Goal: Task Accomplishment & Management: Use online tool/utility

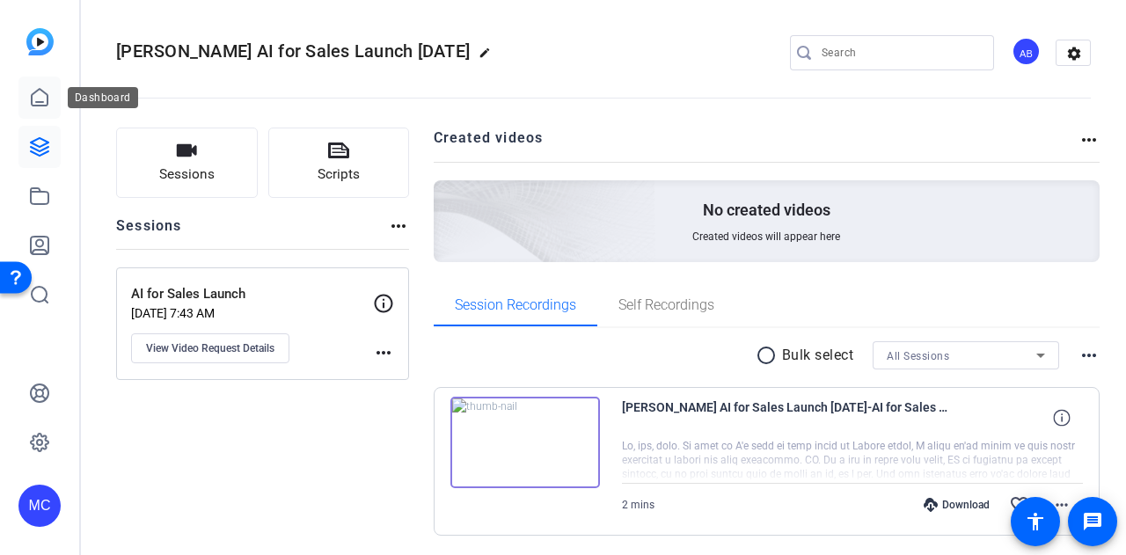
click at [39, 85] on link at bounding box center [39, 98] width 42 height 42
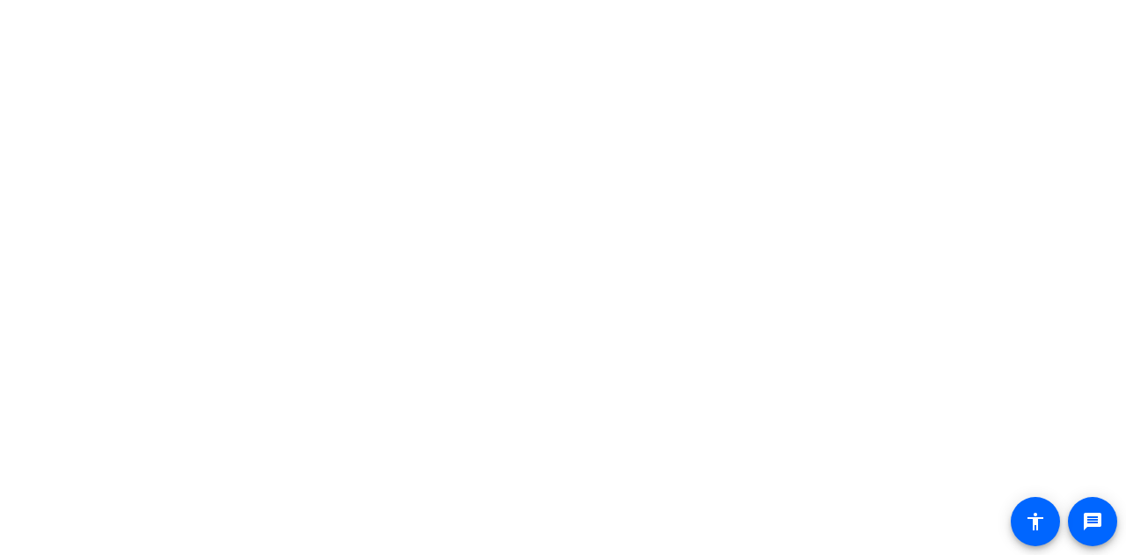
click at [167, 200] on body "message accessibility" at bounding box center [563, 277] width 1126 height 555
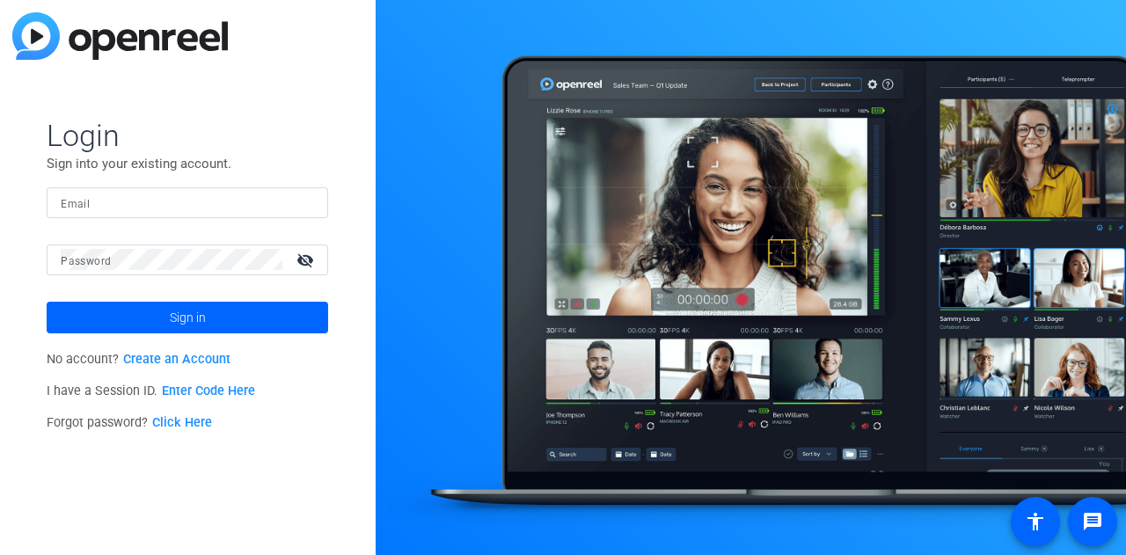
click at [155, 203] on input "Email" at bounding box center [187, 202] width 253 height 21
type input "[EMAIL_ADDRESS][DOMAIN_NAME]"
click at [47, 302] on button "Sign in" at bounding box center [188, 318] width 282 height 32
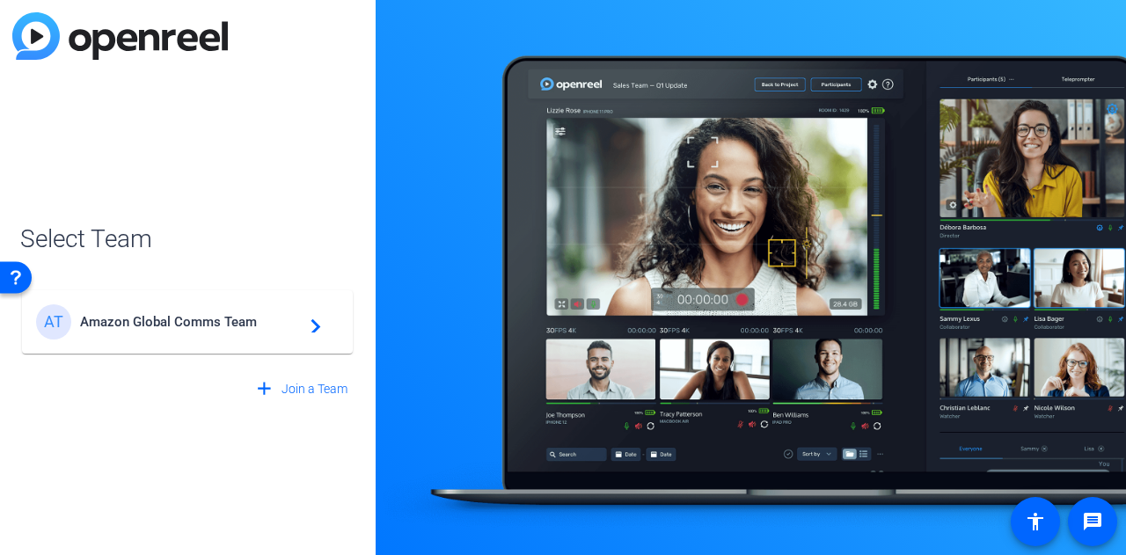
click at [241, 333] on div "AT Amazon Global Comms Team navigate_next" at bounding box center [187, 321] width 303 height 35
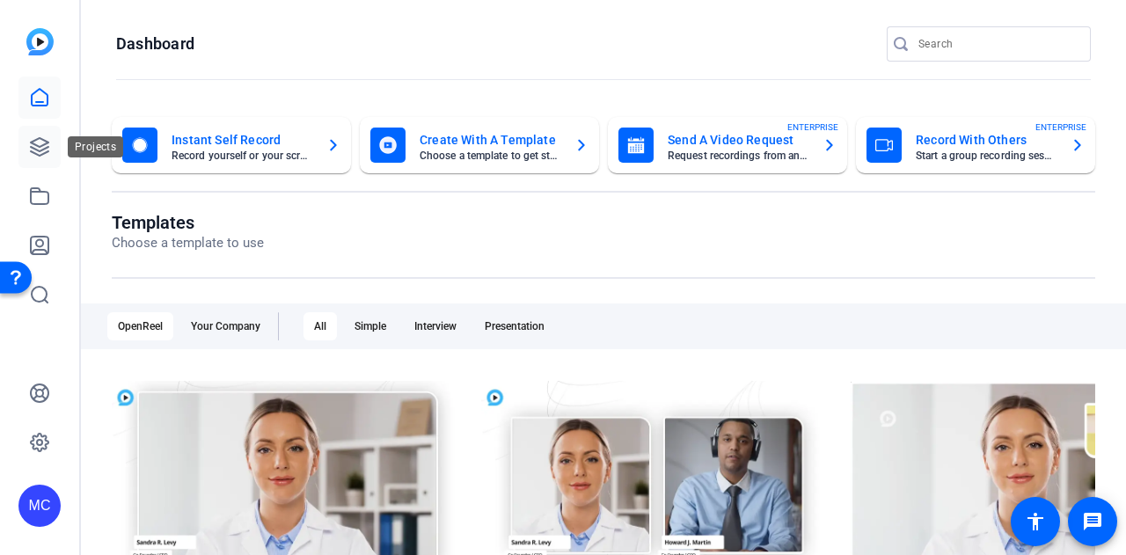
click at [42, 145] on icon at bounding box center [40, 147] width 18 height 18
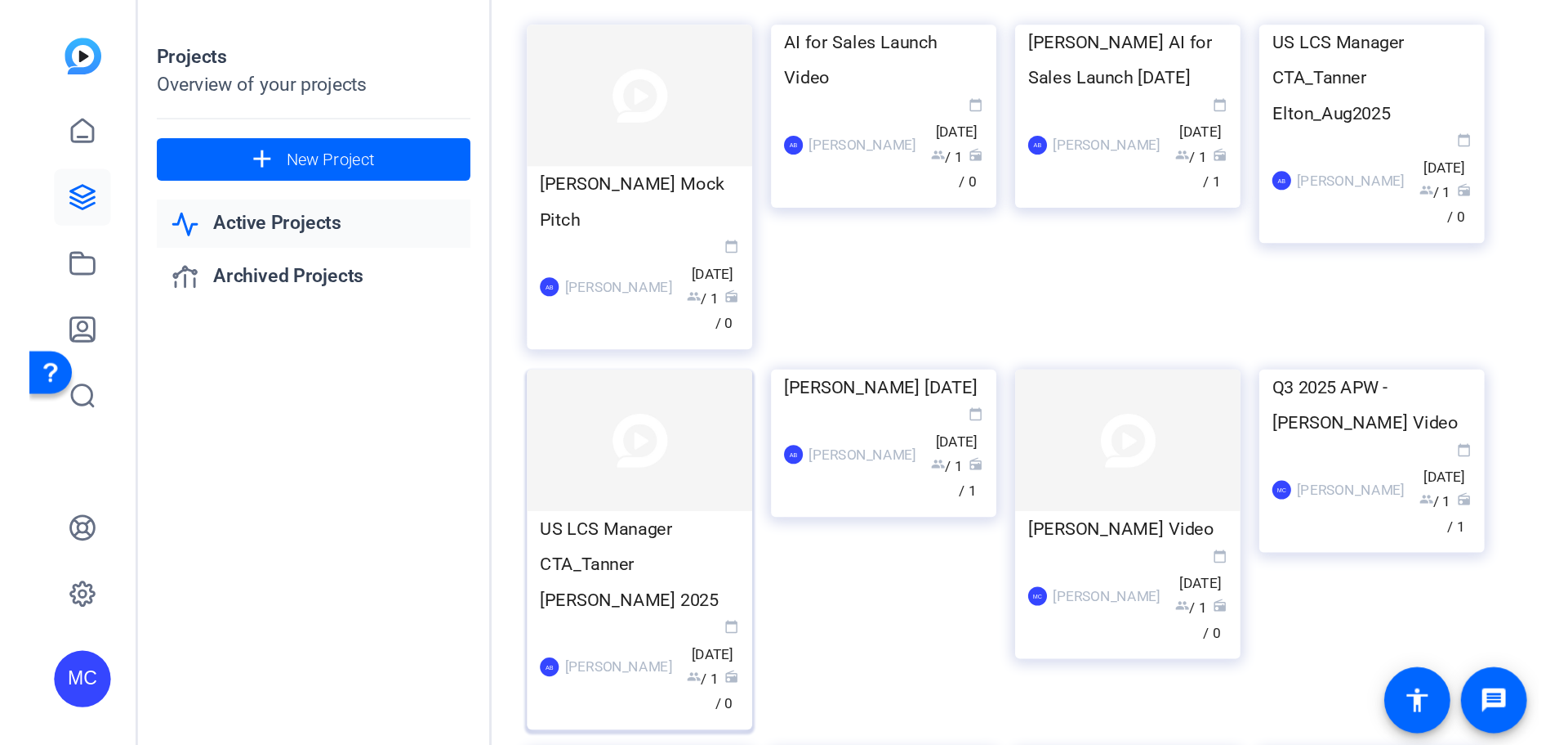
scroll to position [82, 0]
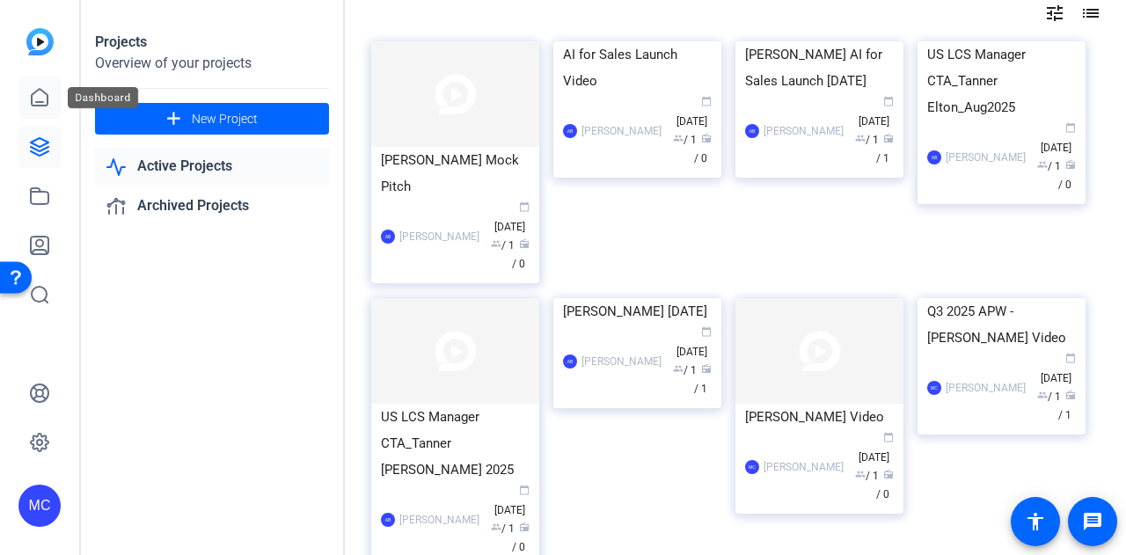
click at [40, 102] on icon at bounding box center [40, 97] width 16 height 17
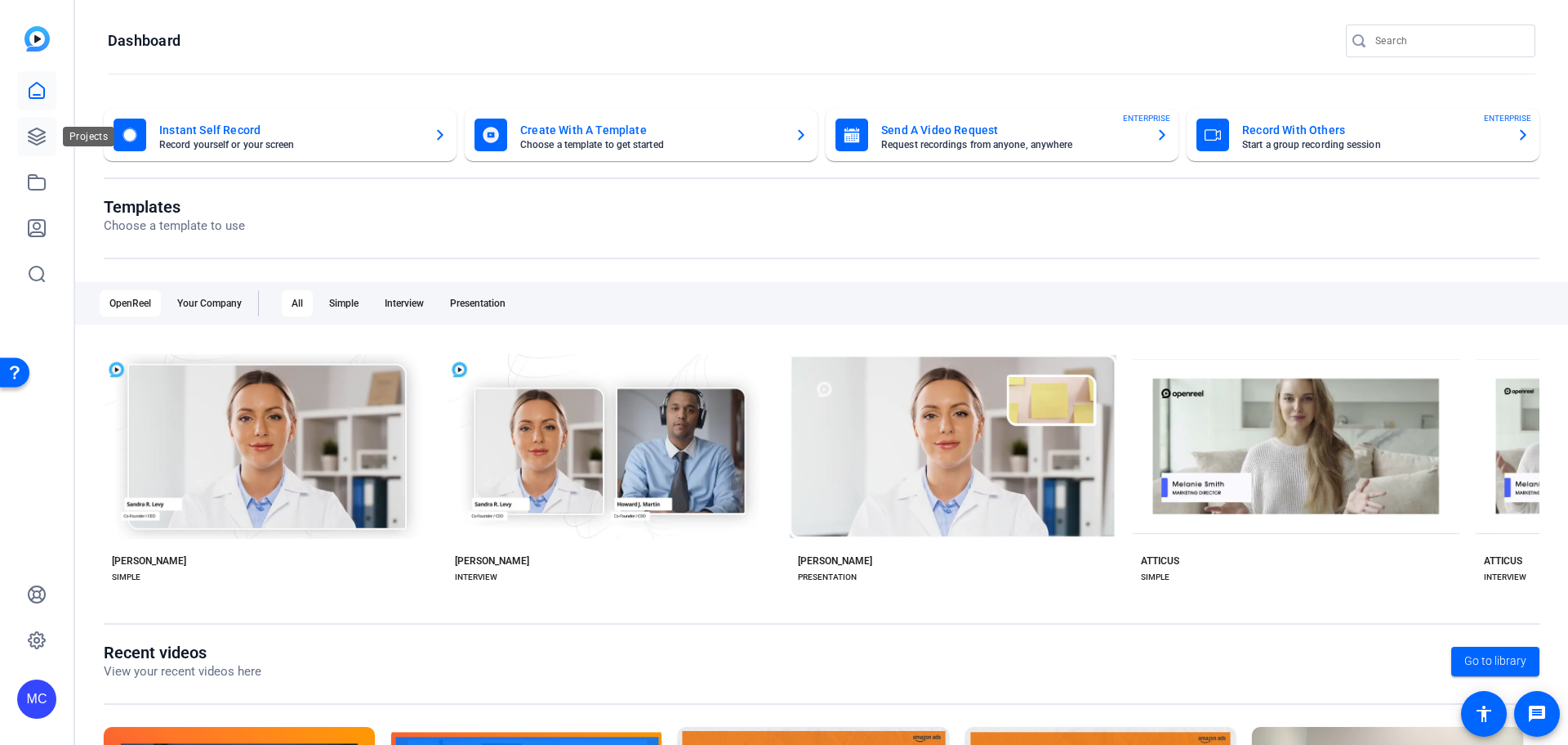
click at [49, 132] on link at bounding box center [36, 137] width 39 height 39
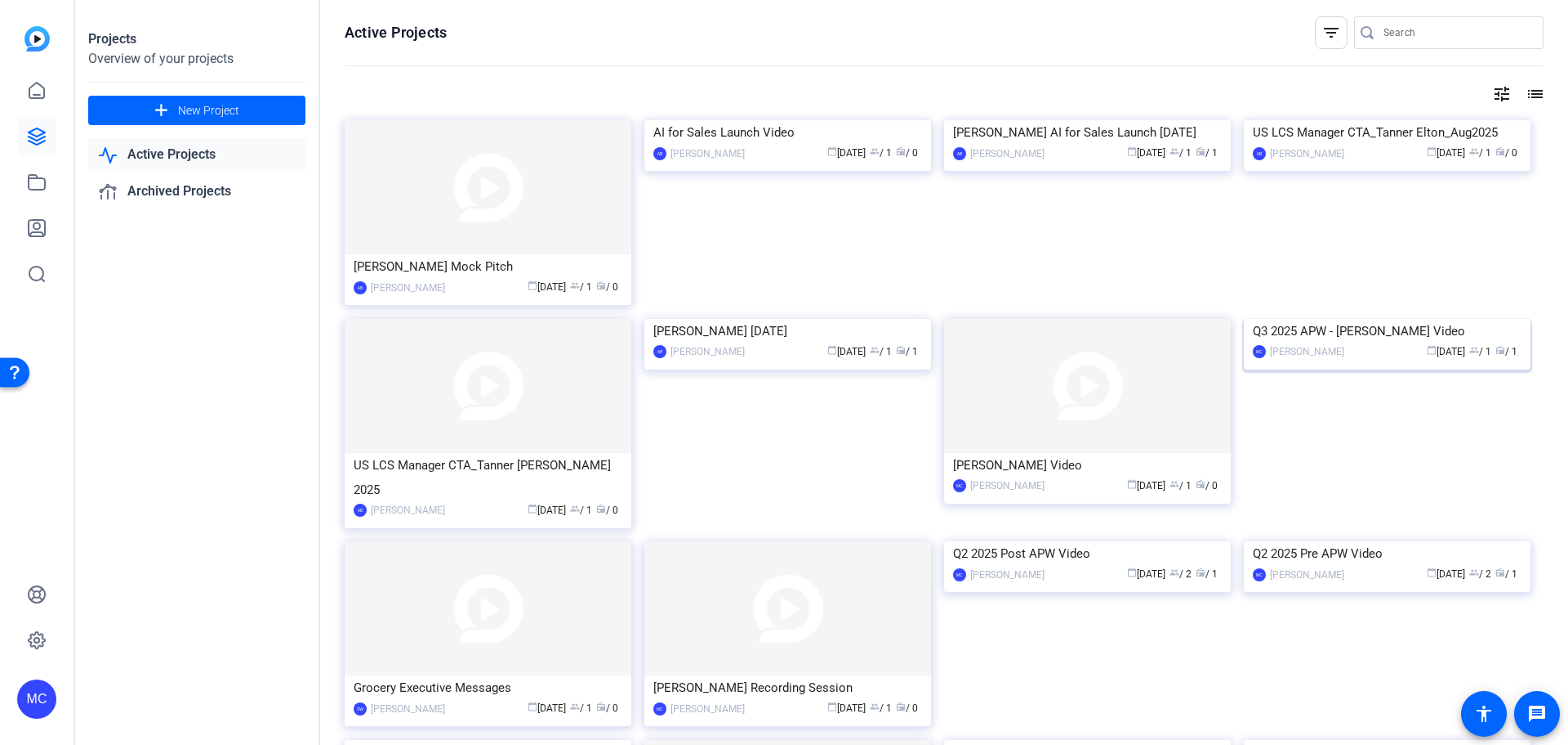
click at [1044, 344] on div "Q3 2025 APW - [PERSON_NAME] Video" at bounding box center [1387, 331] width 268 height 24
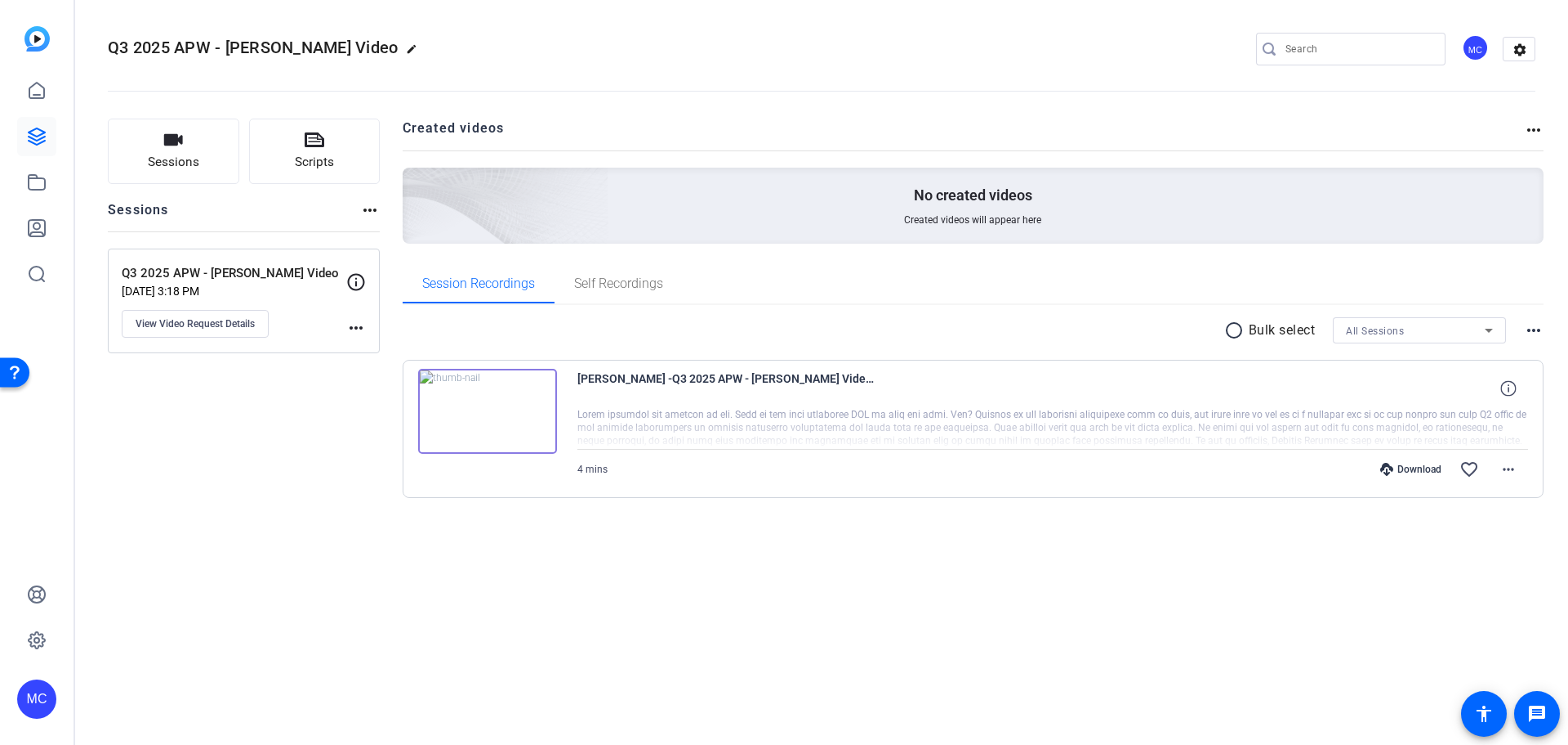
click at [445, 420] on img at bounding box center [488, 412] width 139 height 85
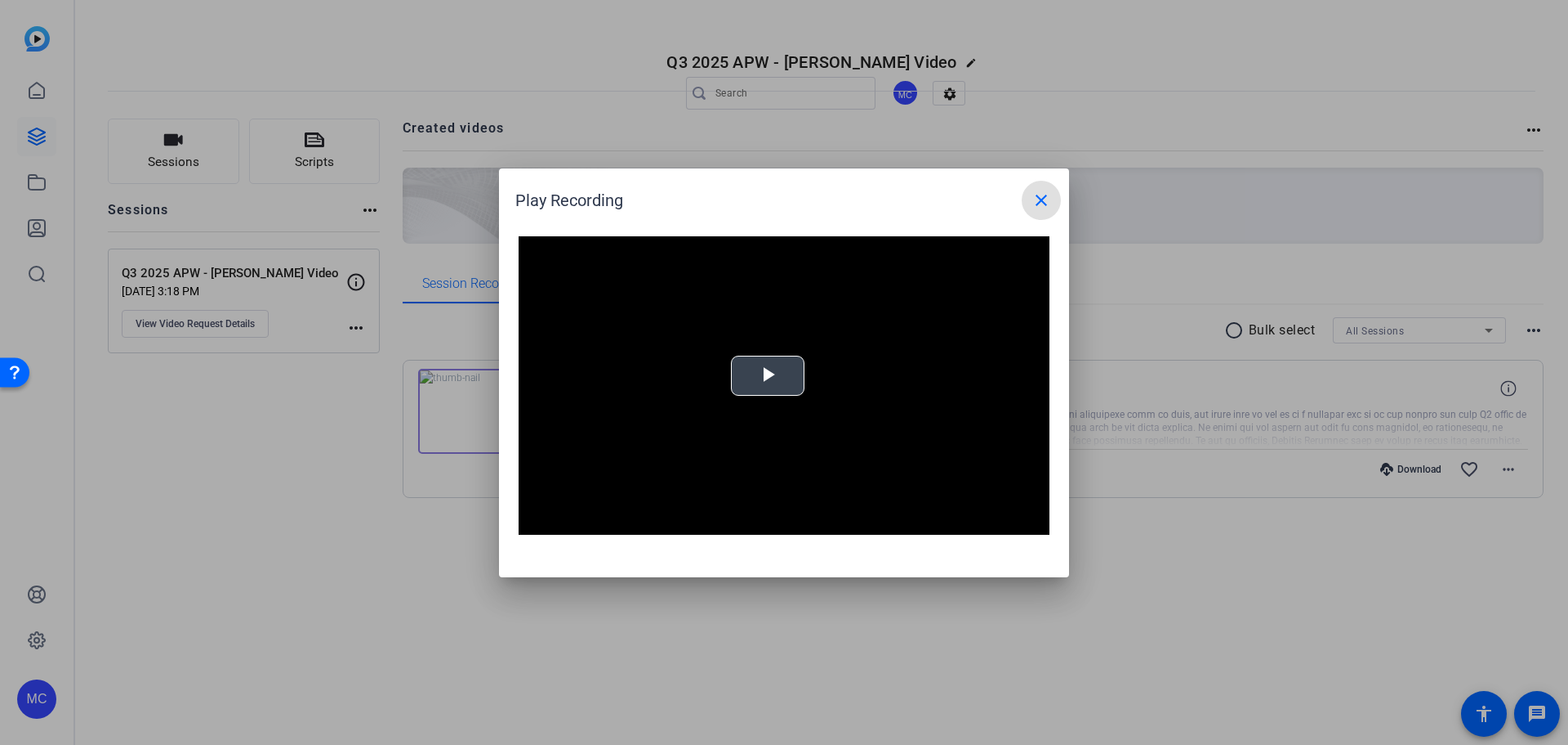
click at [768, 375] on span "Video Player" at bounding box center [768, 375] width 0 height 0
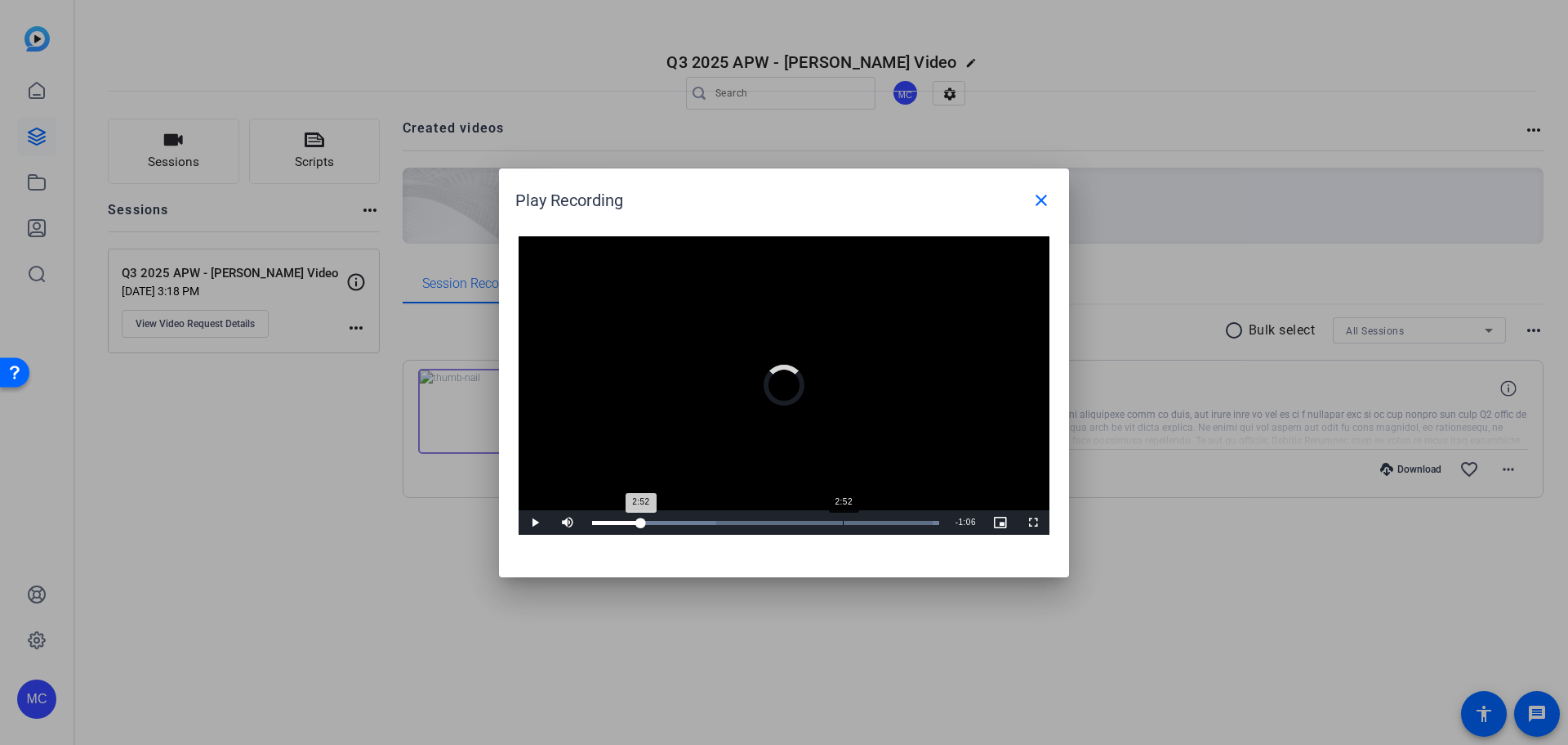
click at [843, 515] on div "2:52" at bounding box center [843, 522] width 1 height 4
click at [1039, 203] on mat-icon "close" at bounding box center [1041, 200] width 19 height 20
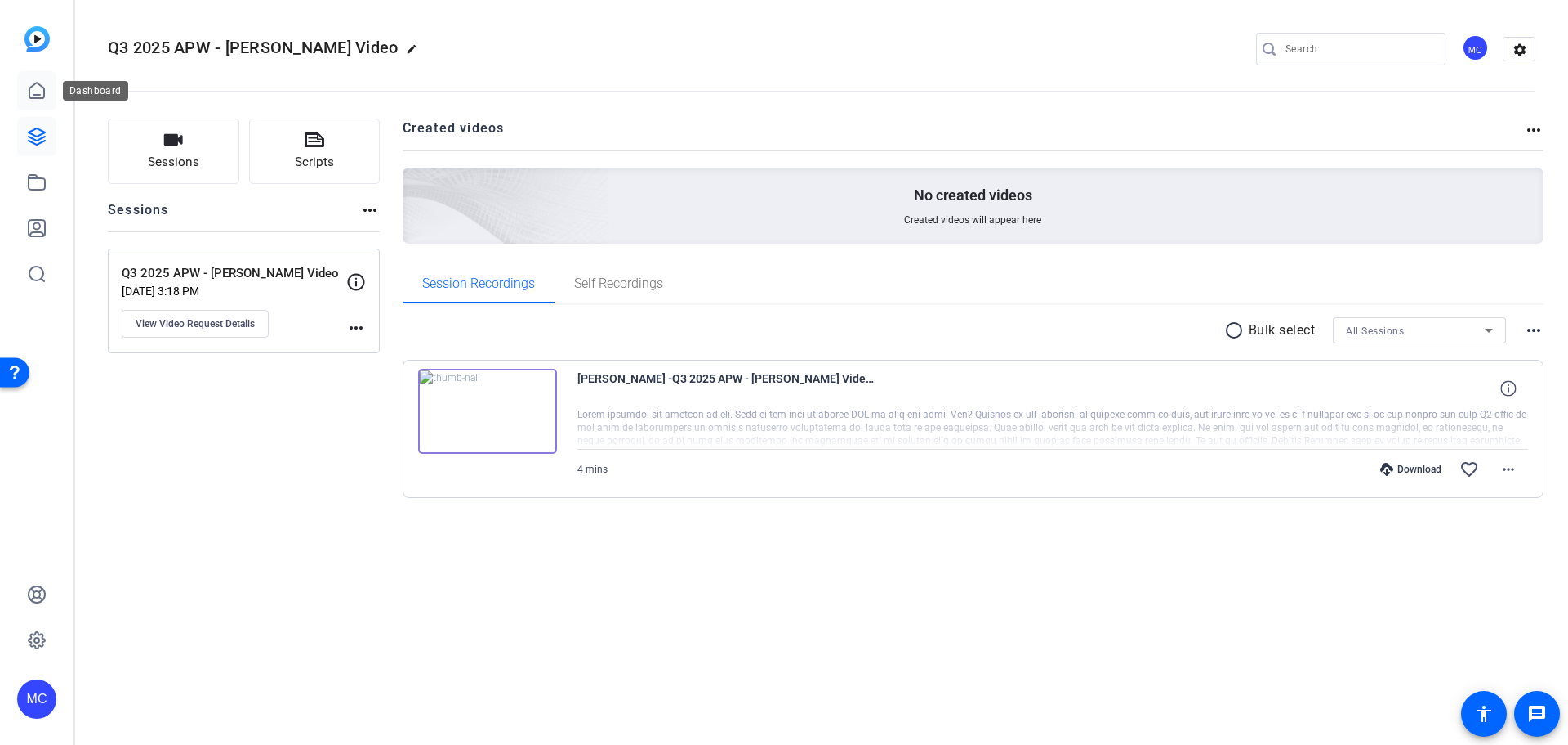
click at [43, 100] on link at bounding box center [36, 91] width 39 height 39
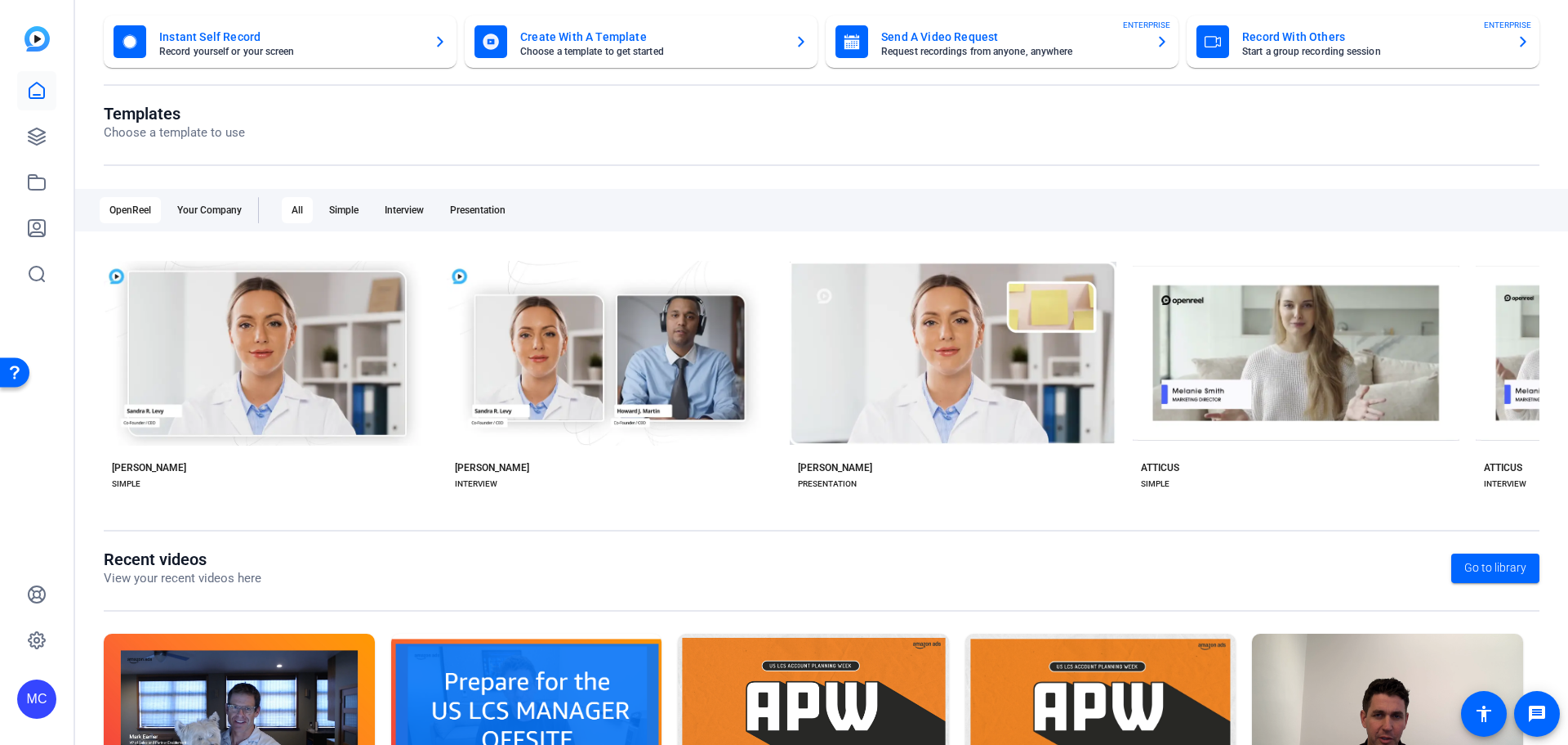
scroll to position [221, 0]
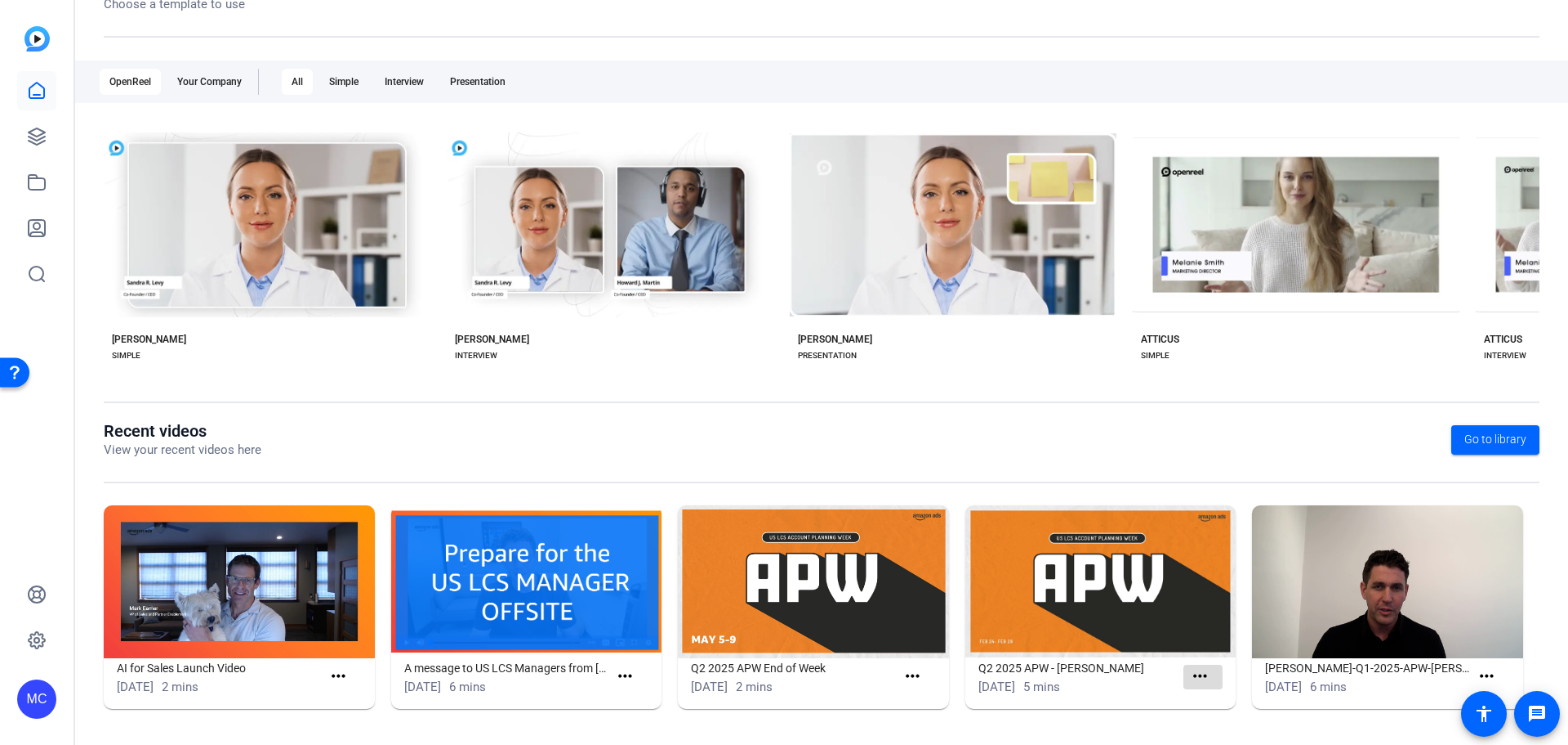
click at [1044, 515] on mat-icon "more_horiz" at bounding box center [1200, 676] width 20 height 20
click at [1042, 515] on div at bounding box center [784, 372] width 1568 height 745
click at [1044, 515] on mat-icon "more_horiz" at bounding box center [1200, 676] width 20 height 20
click at [1044, 515] on span "View" at bounding box center [1229, 700] width 65 height 20
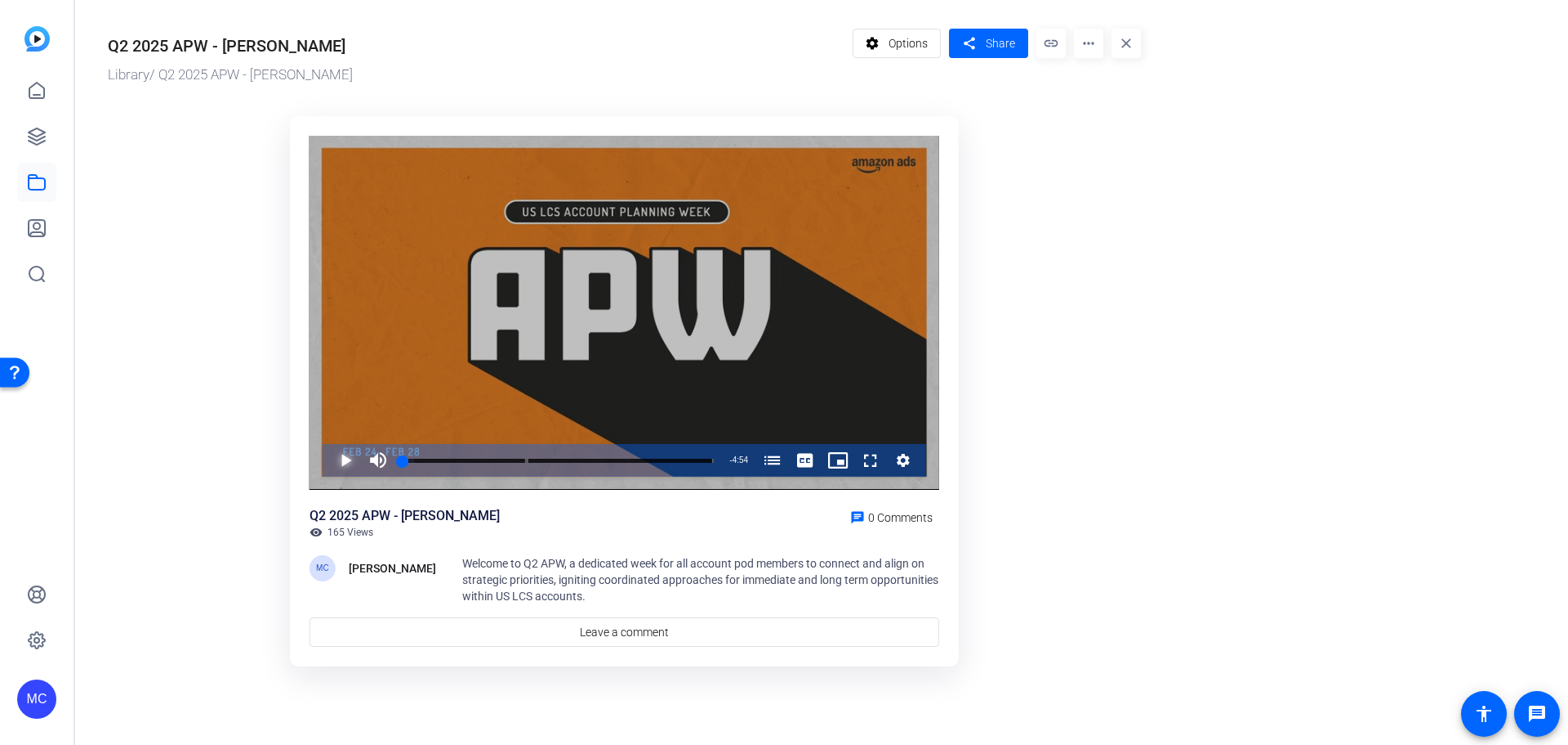
click at [330, 463] on span "Video Player" at bounding box center [330, 460] width 0 height 33
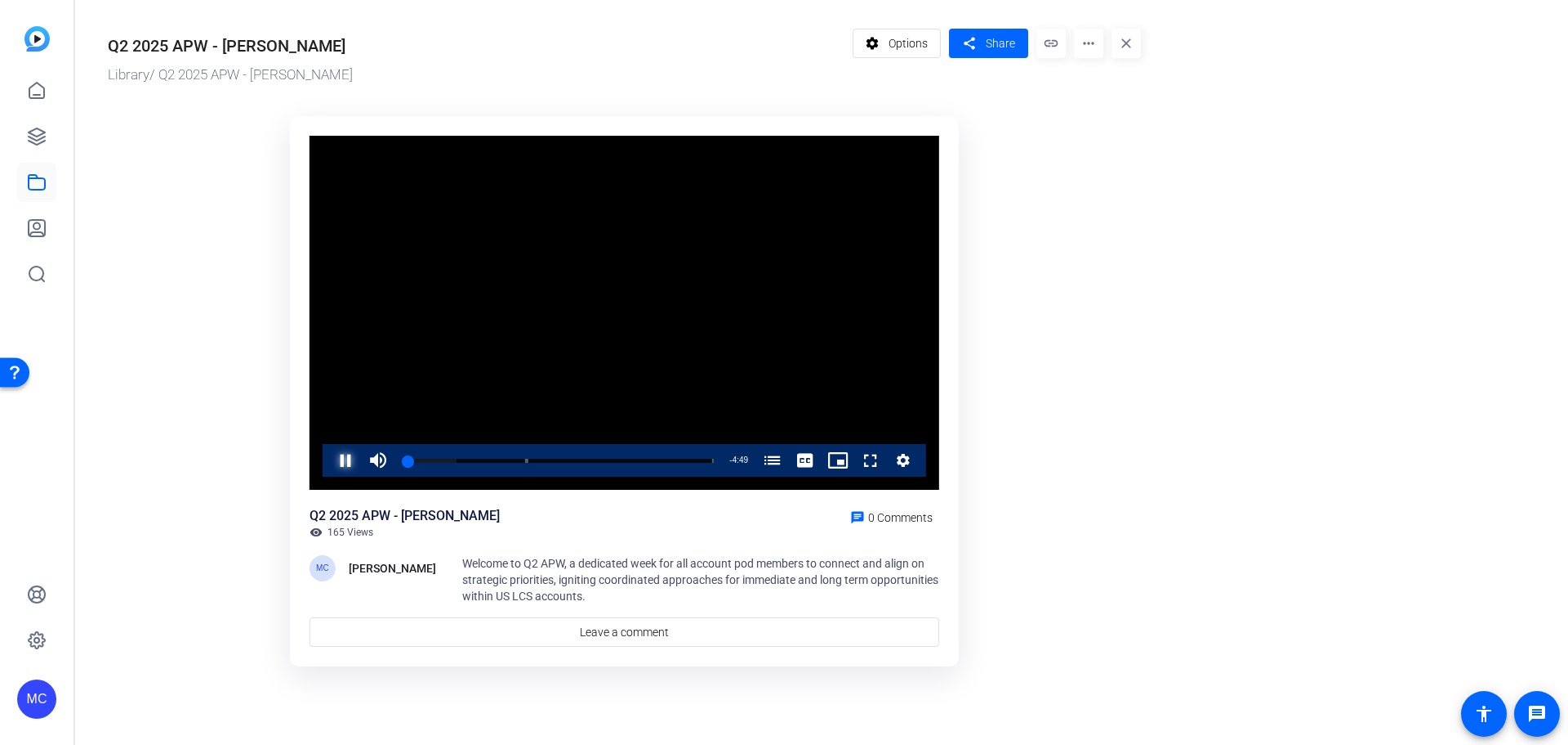
click at [330, 465] on span "Video Player" at bounding box center [330, 460] width 0 height 33
click at [1044, 37] on mat-icon "more_horiz" at bounding box center [1089, 44] width 30 height 30
click at [1044, 92] on span "Edit in Creator" at bounding box center [1121, 93] width 68 height 20
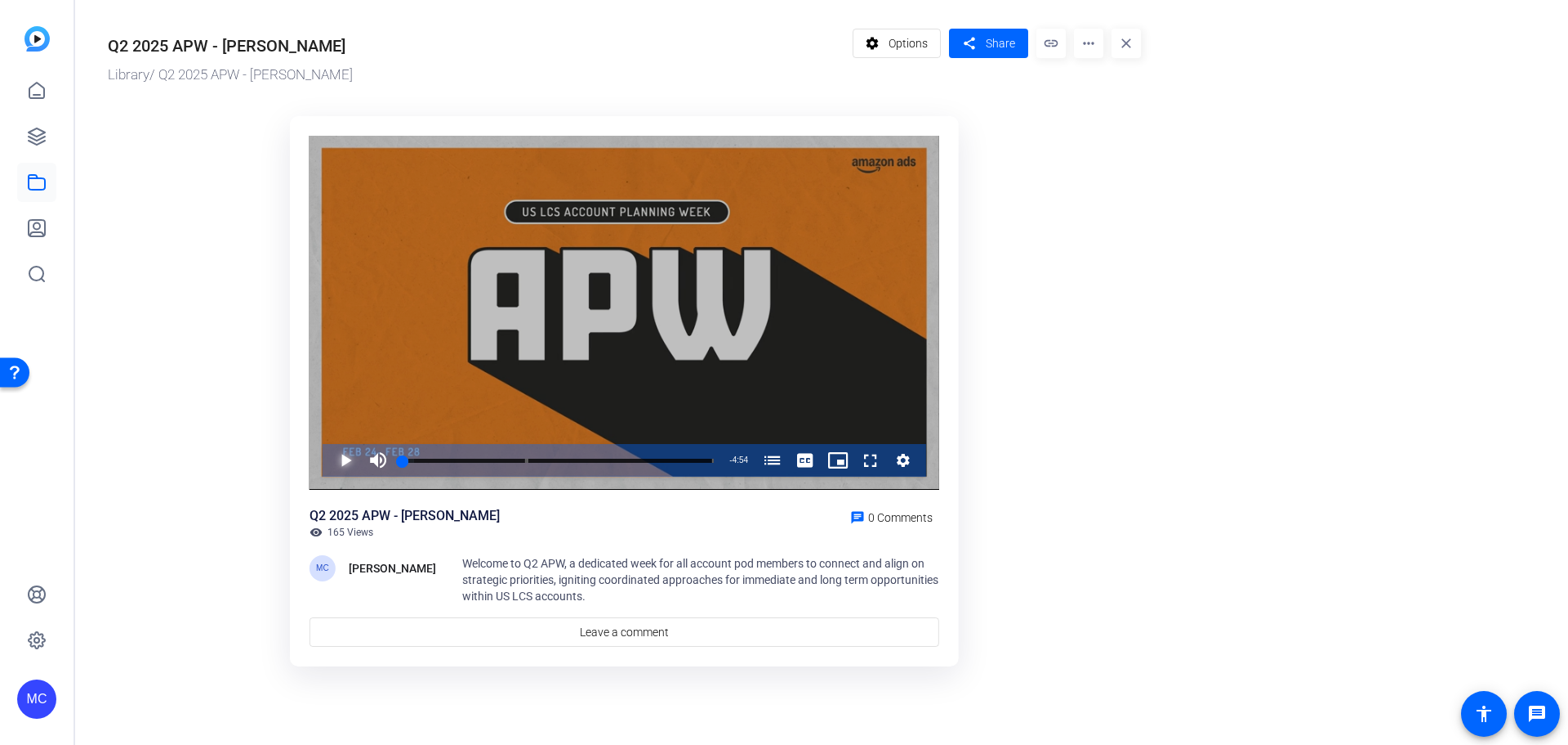
click at [330, 460] on span "Video Player" at bounding box center [330, 460] width 0 height 33
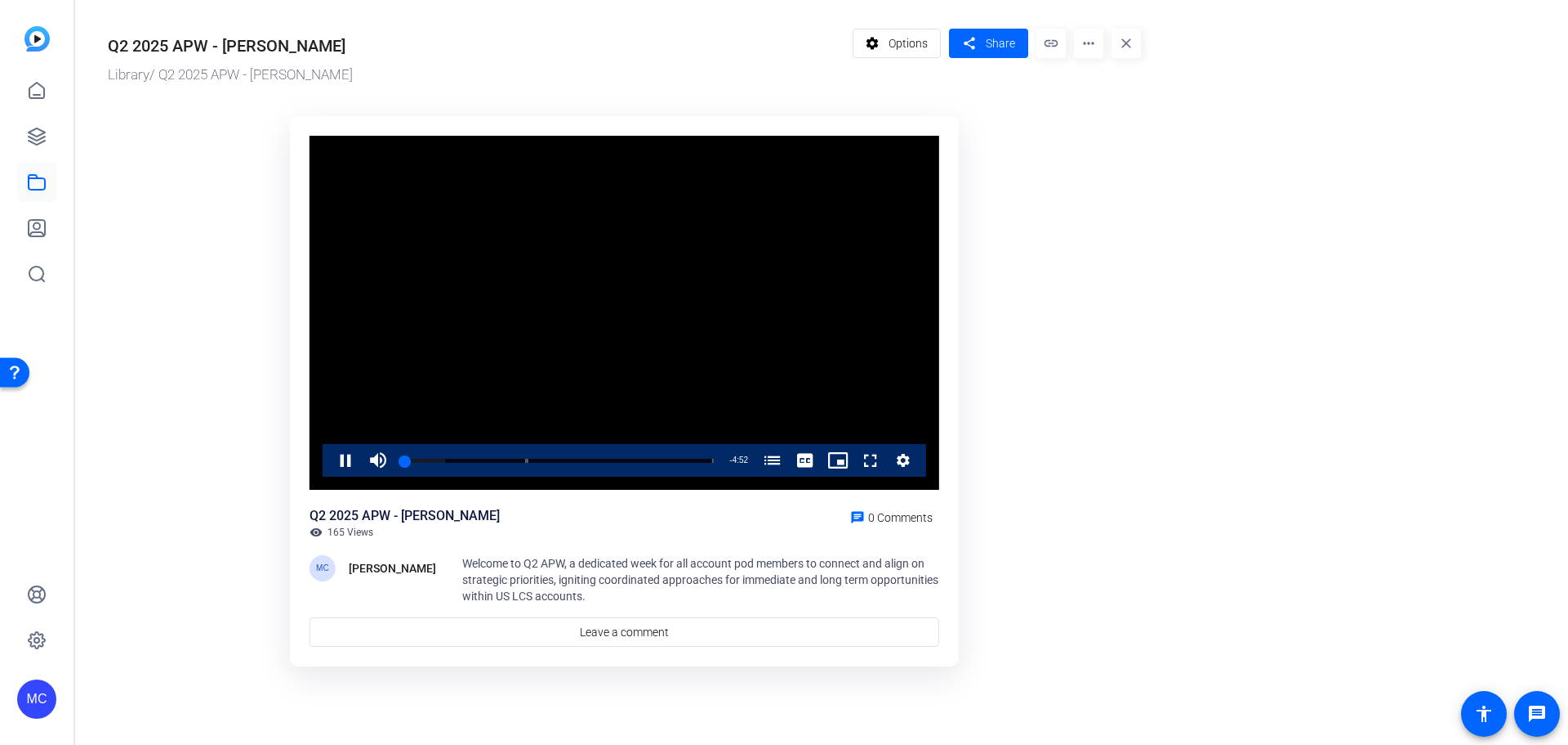
click at [1098, 44] on mat-icon "more_horiz" at bounding box center [1089, 44] width 30 height 30
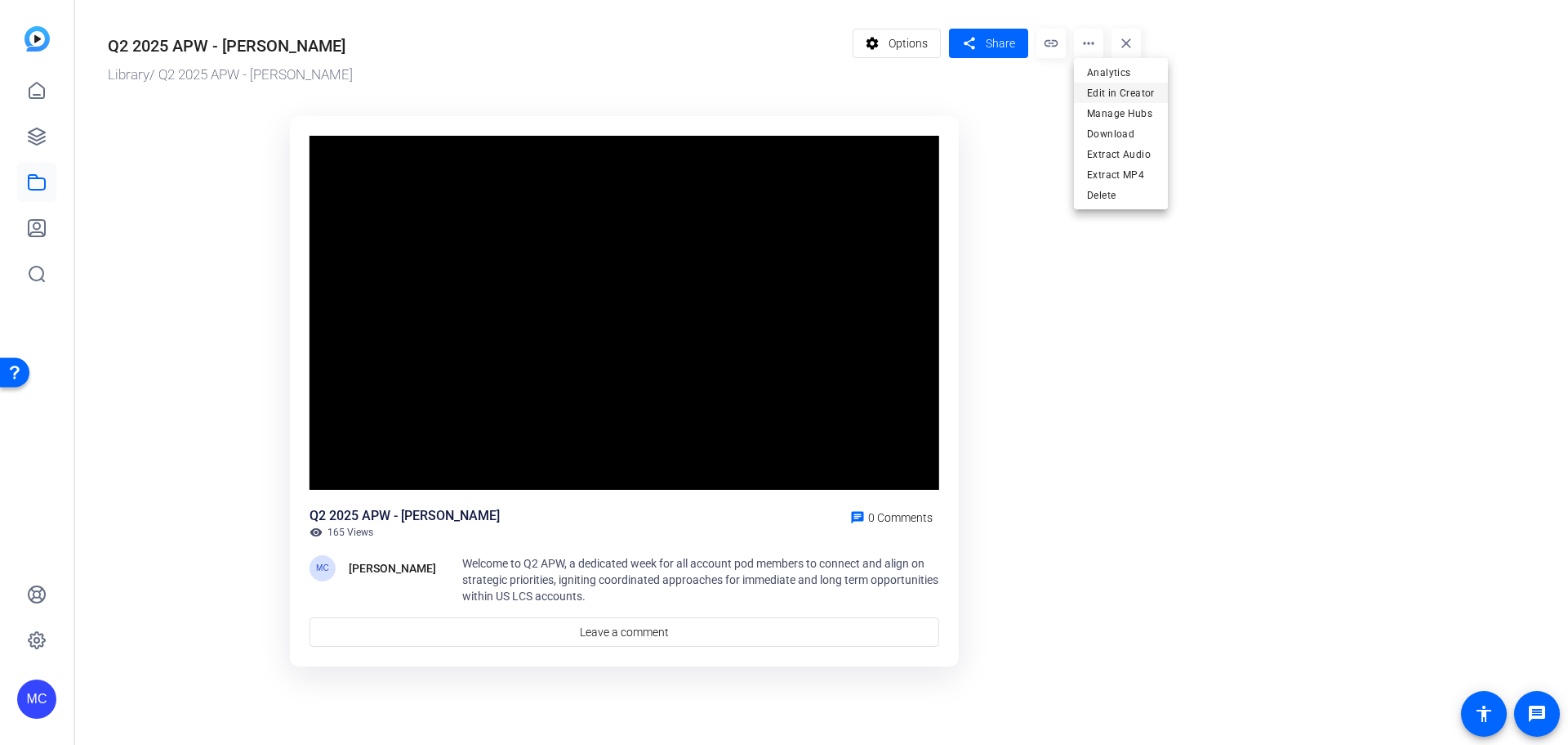
click at [1129, 85] on span "Edit in Creator" at bounding box center [1121, 93] width 68 height 20
